Goal: Task Accomplishment & Management: Manage account settings

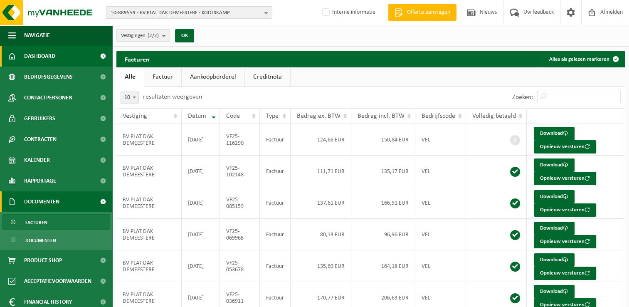
click at [39, 52] on span "Dashboard" at bounding box center [39, 56] width 31 height 21
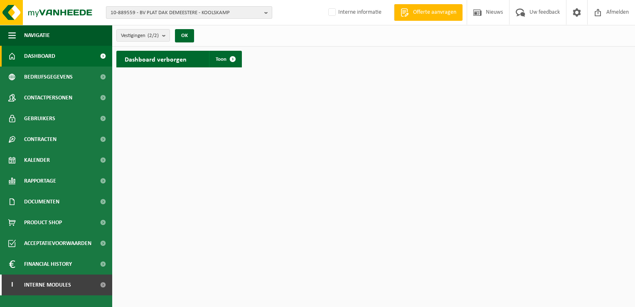
click at [266, 12] on b "button" at bounding box center [267, 13] width 7 height 12
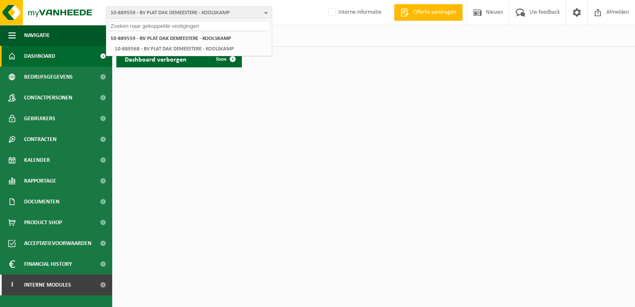
click at [243, 26] on input "text" at bounding box center [189, 26] width 162 height 10
paste input "10-876272"
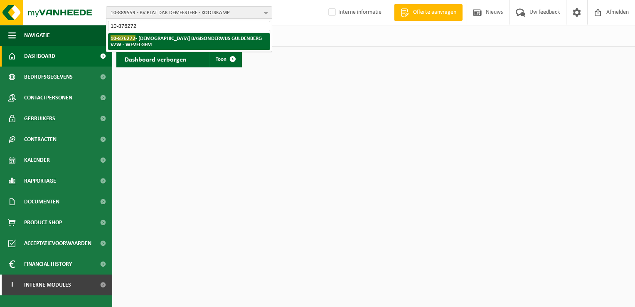
type input "10-876272"
click at [227, 35] on strong "10-876272 - KATHOLIEK BASISONDERWIJS GULDENBERG VZW - WEVELGEM" at bounding box center [186, 41] width 151 height 12
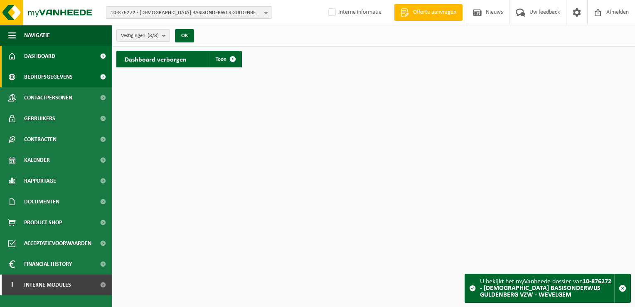
click at [67, 79] on span "Bedrijfsgegevens" at bounding box center [48, 77] width 49 height 21
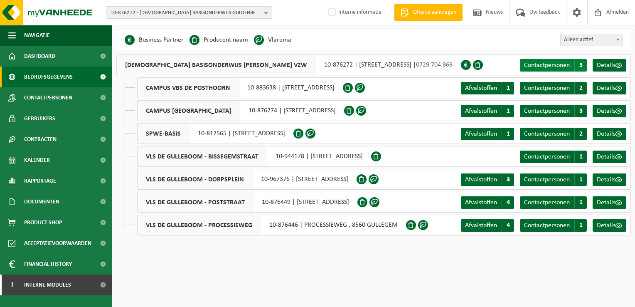
click at [563, 65] on span "Contactpersonen" at bounding box center [547, 65] width 46 height 7
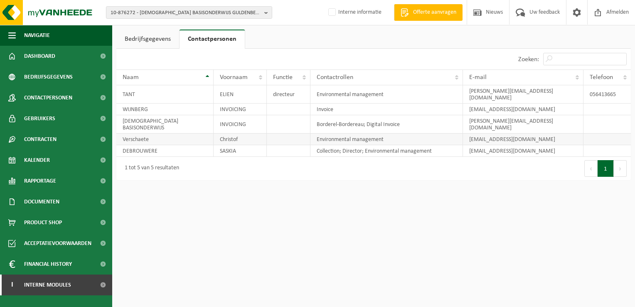
click at [563, 133] on td "[EMAIL_ADDRESS][DOMAIN_NAME]" at bounding box center [523, 139] width 121 height 12
click at [545, 133] on td "[EMAIL_ADDRESS][DOMAIN_NAME]" at bounding box center [523, 139] width 121 height 12
click at [153, 40] on link "Bedrijfsgegevens" at bounding box center [147, 39] width 63 height 19
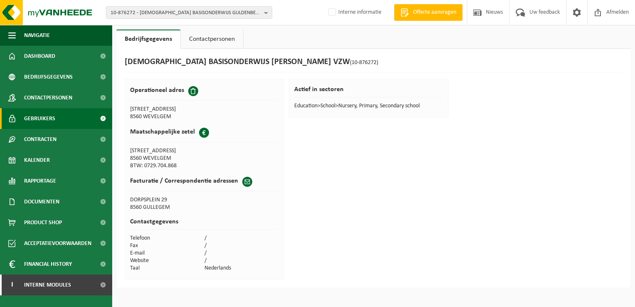
click at [41, 116] on span "Gebruikers" at bounding box center [39, 118] width 31 height 21
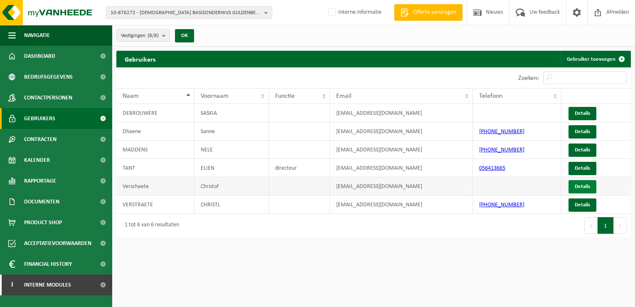
click at [586, 186] on link "Details" at bounding box center [583, 186] width 28 height 13
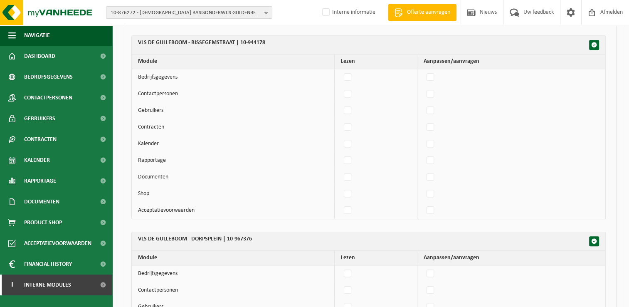
scroll to position [707, 0]
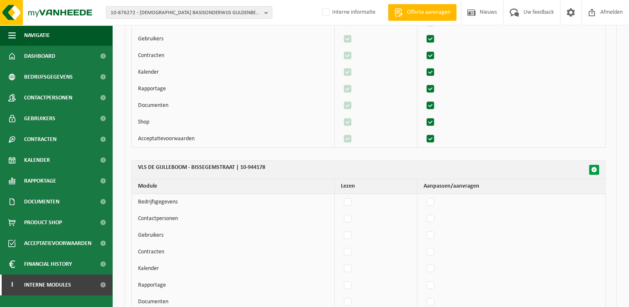
click at [593, 167] on span "button" at bounding box center [594, 170] width 6 height 6
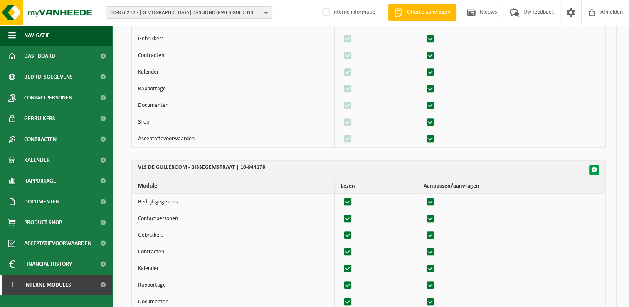
checkbox input "true"
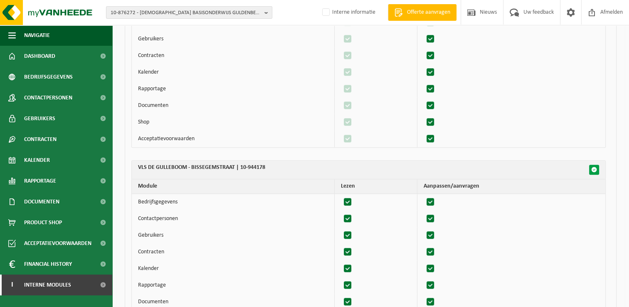
checkbox input "true"
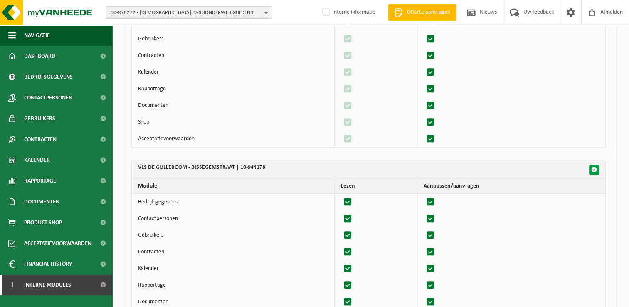
checkbox input "true"
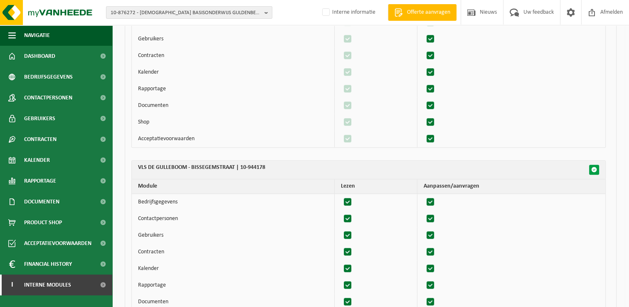
checkbox input "true"
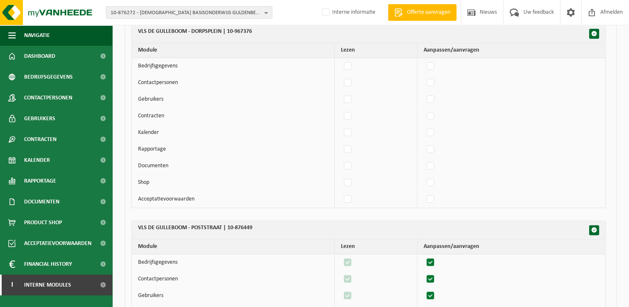
scroll to position [1039, 0]
click at [597, 33] on button "button" at bounding box center [594, 33] width 10 height 10
checkbox input "false"
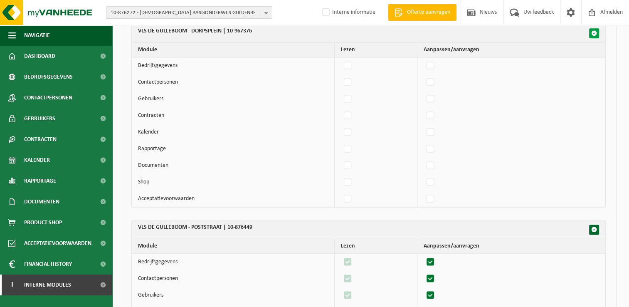
checkbox input "false"
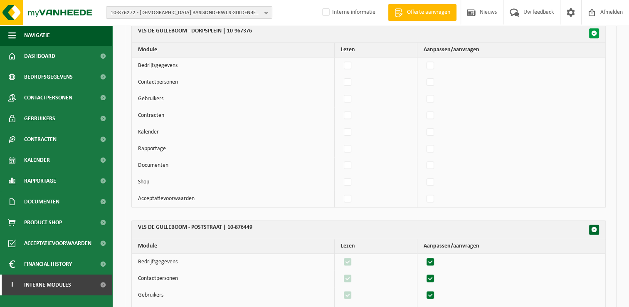
checkbox input "false"
click at [595, 31] on span "button" at bounding box center [594, 33] width 6 height 6
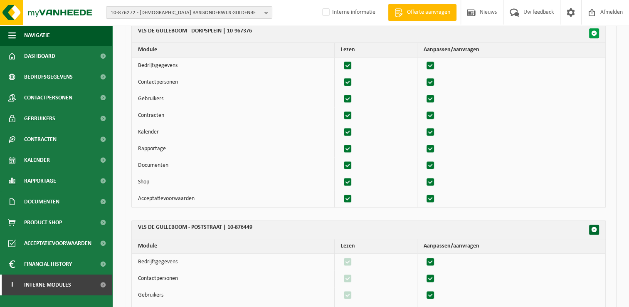
checkbox input "true"
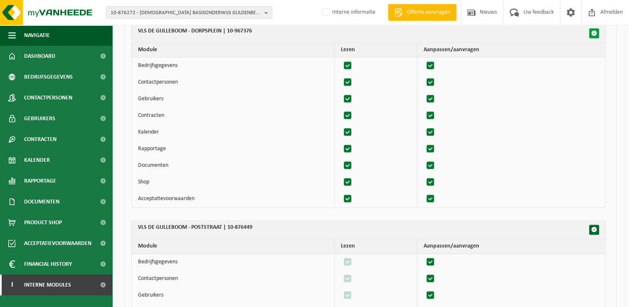
checkbox input "true"
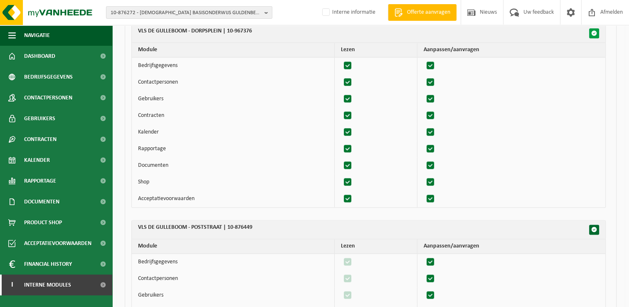
checkbox input "true"
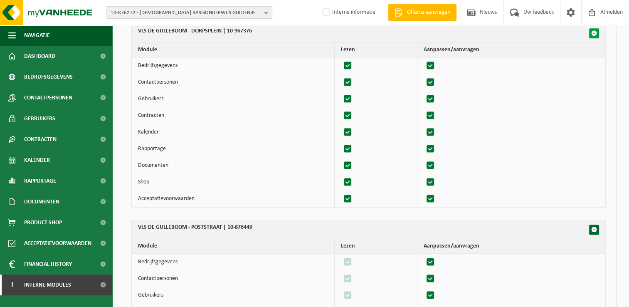
checkbox input "true"
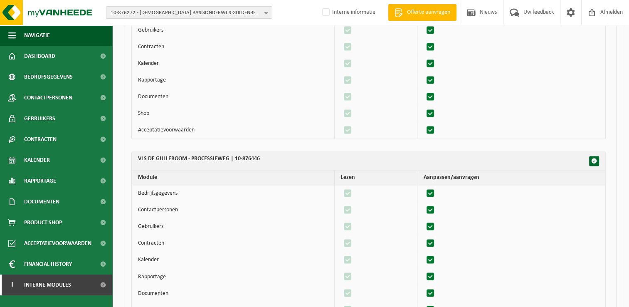
scroll to position [1382, 0]
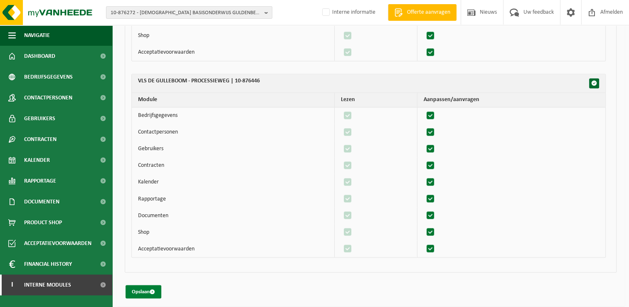
click at [142, 285] on button "Opslaan" at bounding box center [144, 291] width 36 height 13
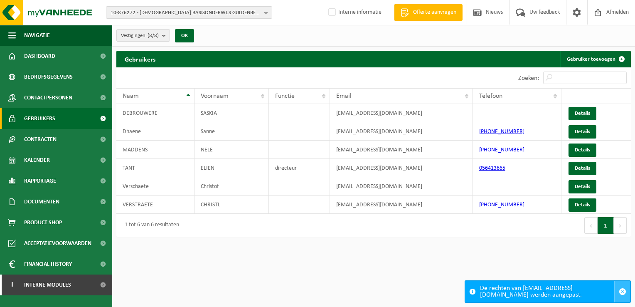
click at [621, 292] on span "button" at bounding box center [622, 291] width 7 height 7
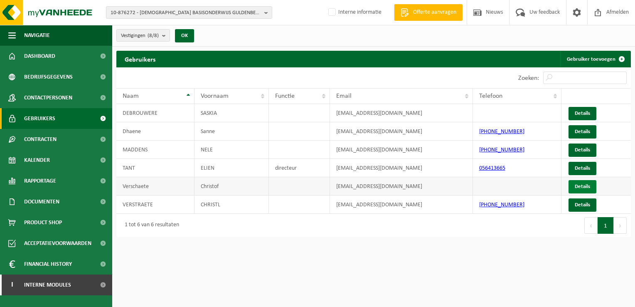
click at [584, 187] on link "Details" at bounding box center [583, 186] width 28 height 13
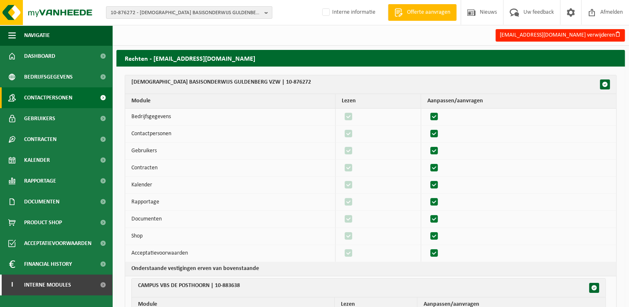
click at [48, 99] on span "Contactpersonen" at bounding box center [48, 97] width 48 height 21
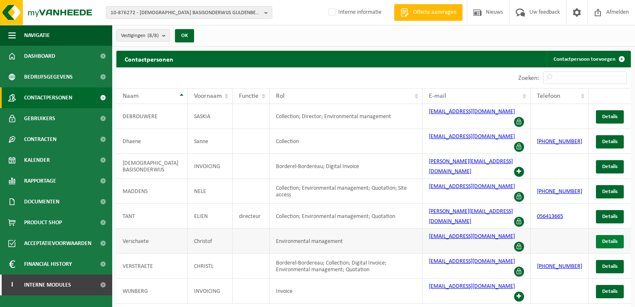
click at [611, 239] on span "Details" at bounding box center [609, 241] width 15 height 5
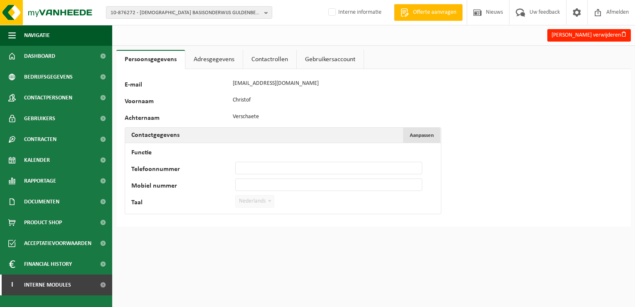
click at [419, 135] on span "Aanpassen" at bounding box center [422, 135] width 24 height 5
click at [216, 58] on link "Adresgegevens" at bounding box center [213, 59] width 57 height 19
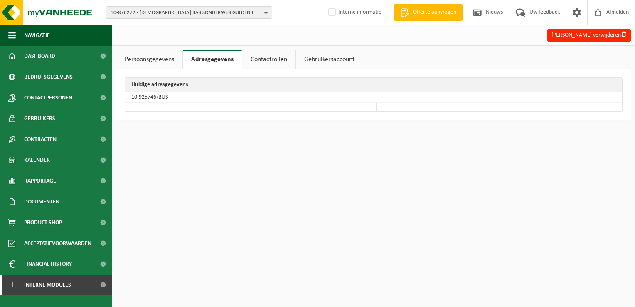
click at [271, 59] on link "Contactrollen" at bounding box center [268, 59] width 53 height 19
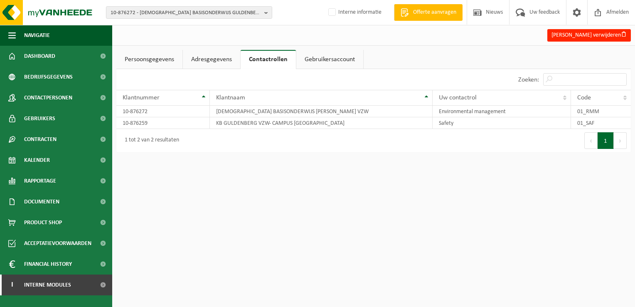
click at [336, 57] on link "Gebruikersaccount" at bounding box center [329, 59] width 67 height 19
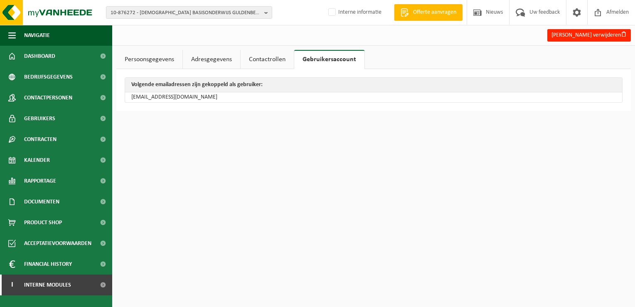
click at [212, 100] on td "[EMAIL_ADDRESS][DOMAIN_NAME]" at bounding box center [373, 97] width 497 height 10
click at [223, 96] on td "[EMAIL_ADDRESS][DOMAIN_NAME]" at bounding box center [373, 97] width 497 height 10
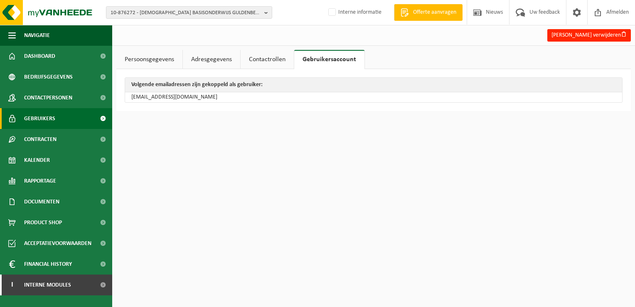
click at [45, 117] on span "Gebruikers" at bounding box center [39, 118] width 31 height 21
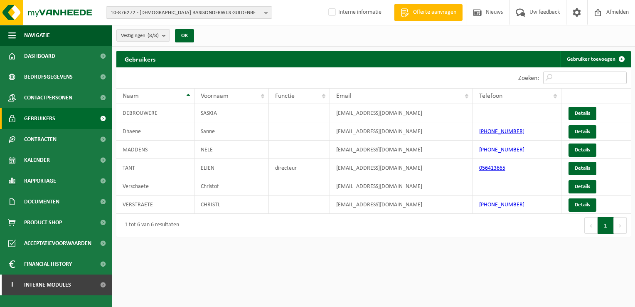
click at [593, 77] on input "Zoeken:" at bounding box center [585, 78] width 84 height 12
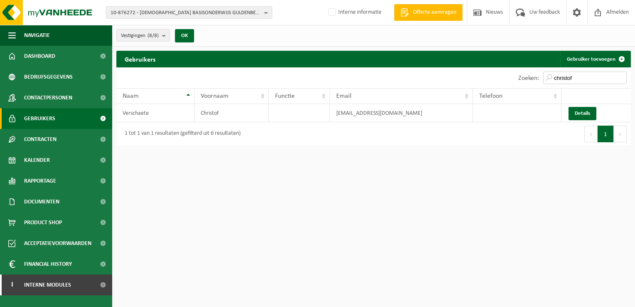
type input "christof"
click at [618, 14] on span "Afmelden" at bounding box center [617, 12] width 27 height 25
